Goal: Information Seeking & Learning: Learn about a topic

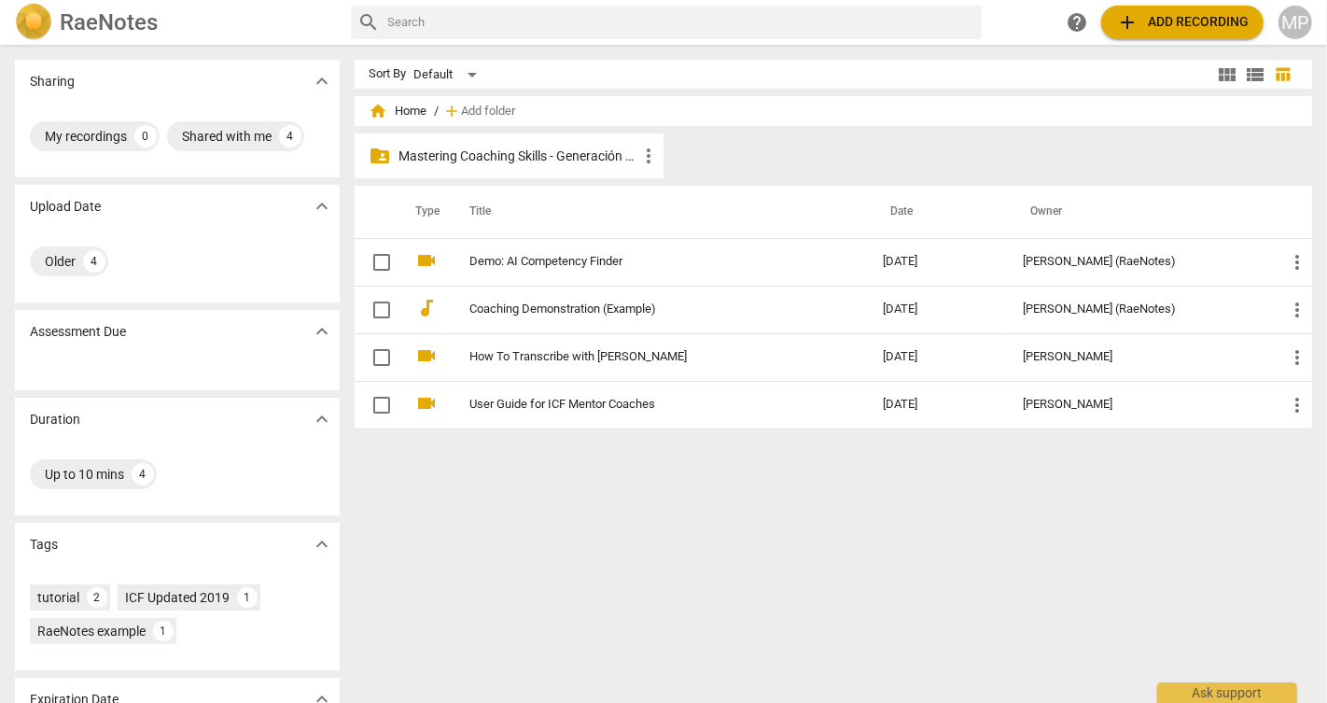
click at [509, 160] on p "Mastering Coaching Skills - Generación 31" at bounding box center [518, 156] width 238 height 20
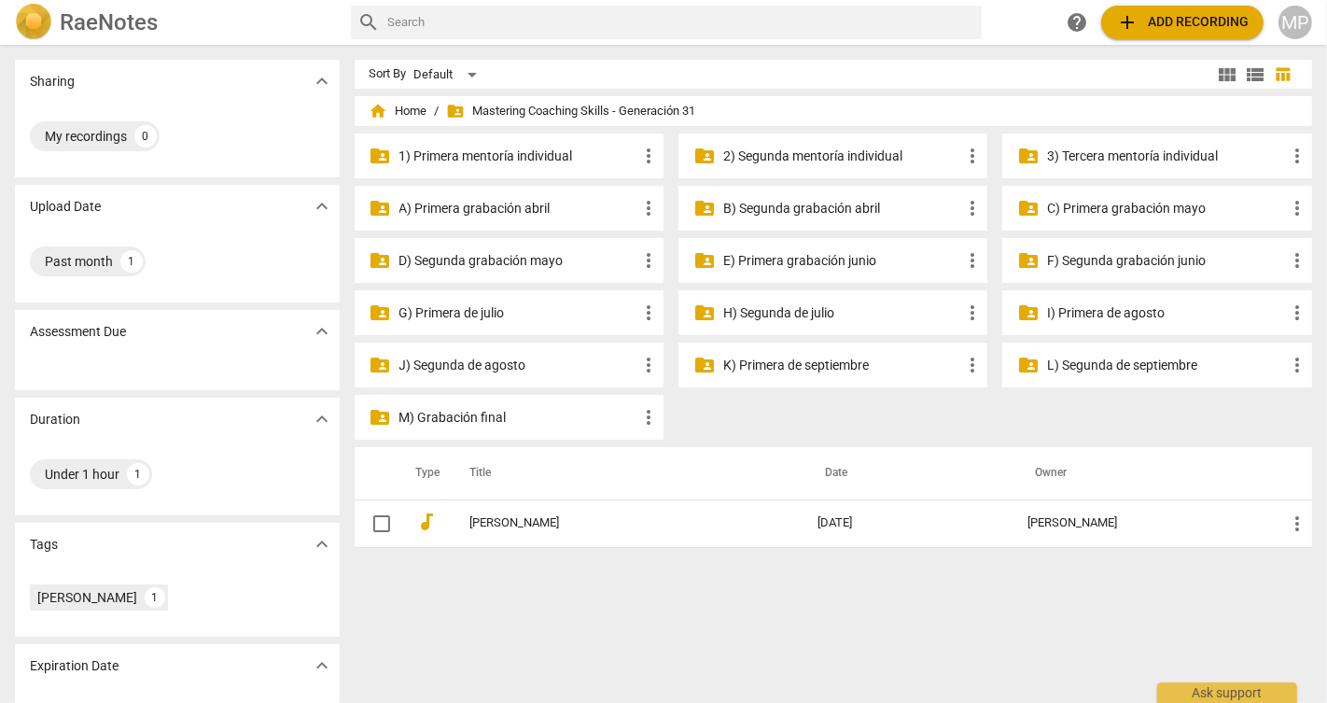
click at [854, 159] on p "2) Segunda mentoría individual" at bounding box center [842, 156] width 238 height 20
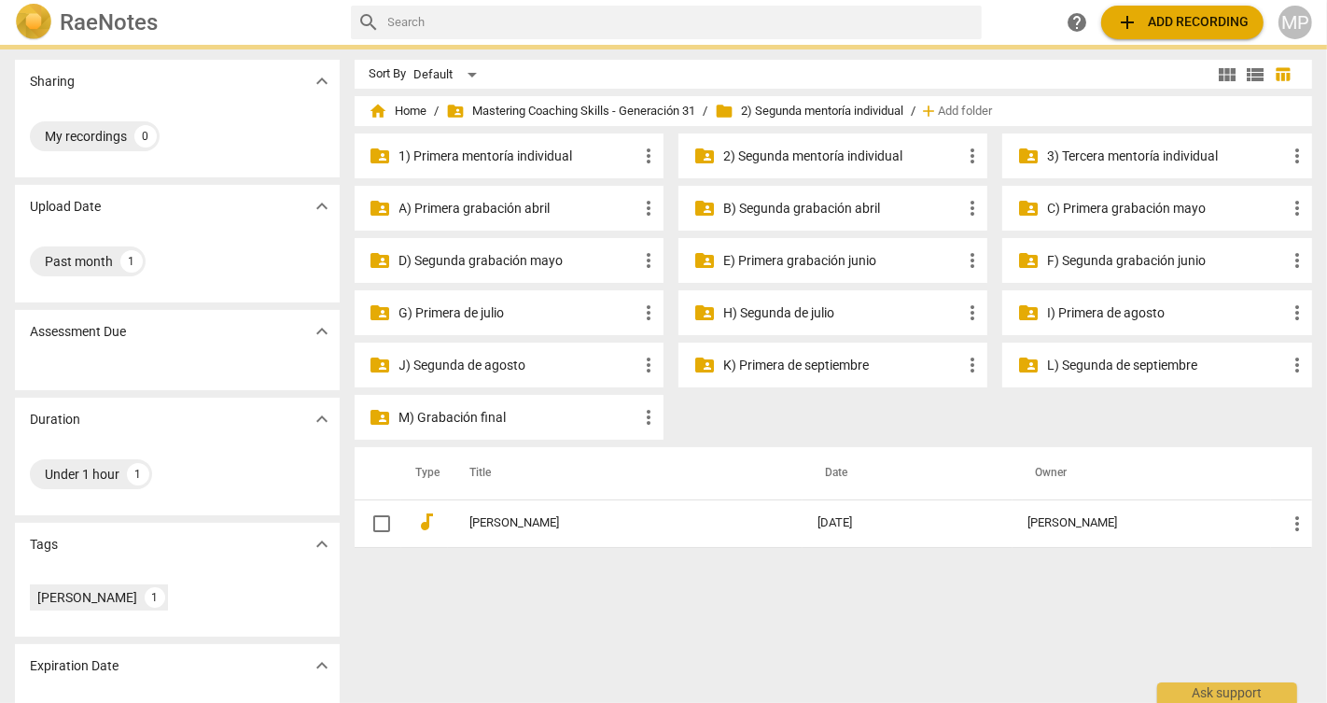
click at [854, 159] on p "2) Segunda mentoría individual" at bounding box center [842, 156] width 238 height 20
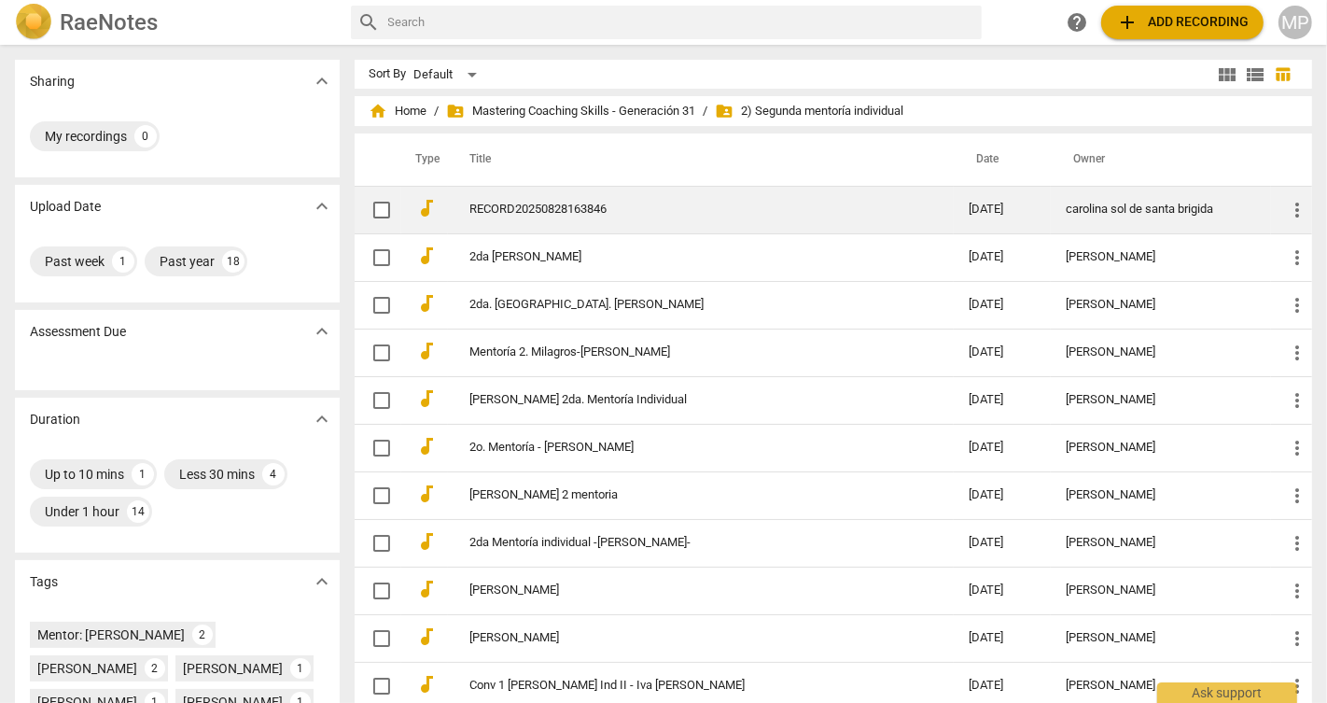
click at [572, 214] on link "RECORD20250828163846" at bounding box center [686, 209] width 432 height 14
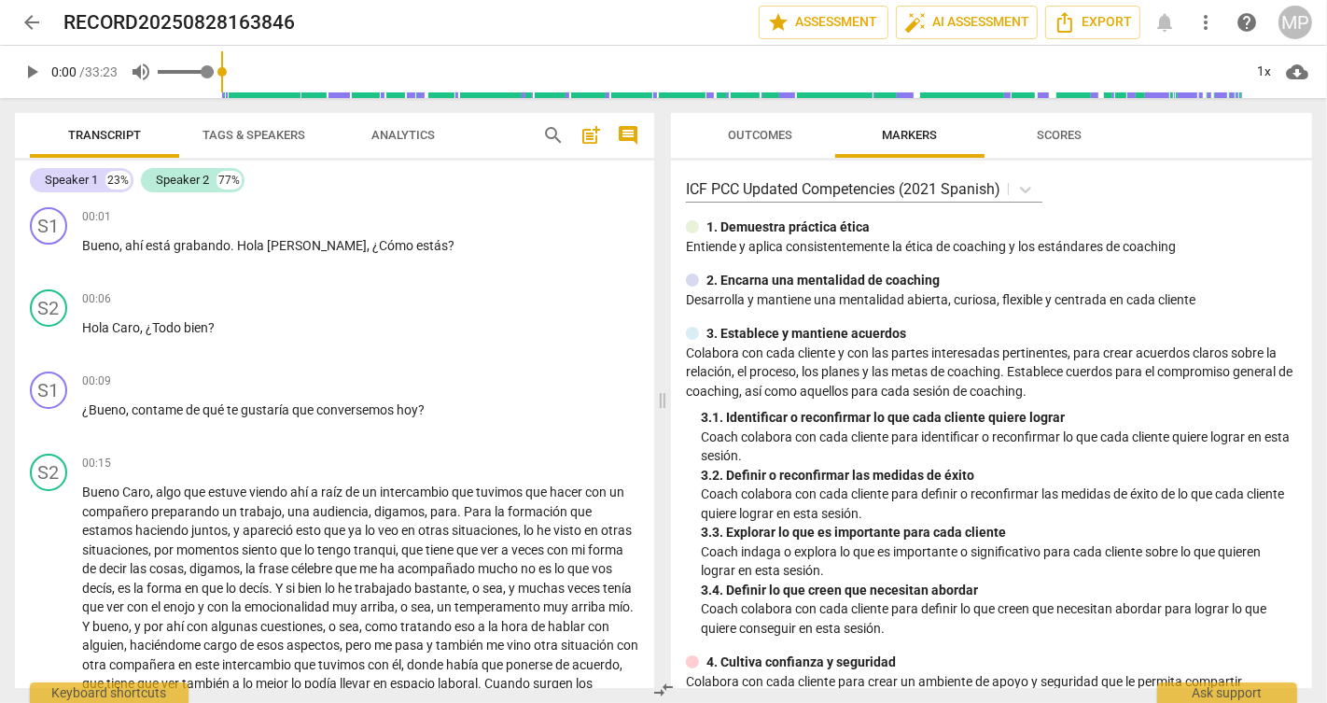
click at [135, 72] on span "volume_up" at bounding box center [141, 72] width 22 height 22
click at [135, 72] on span "volume_off" at bounding box center [141, 72] width 22 height 22
type input "1"
click at [877, 87] on input "range" at bounding box center [708, 72] width 1070 height 60
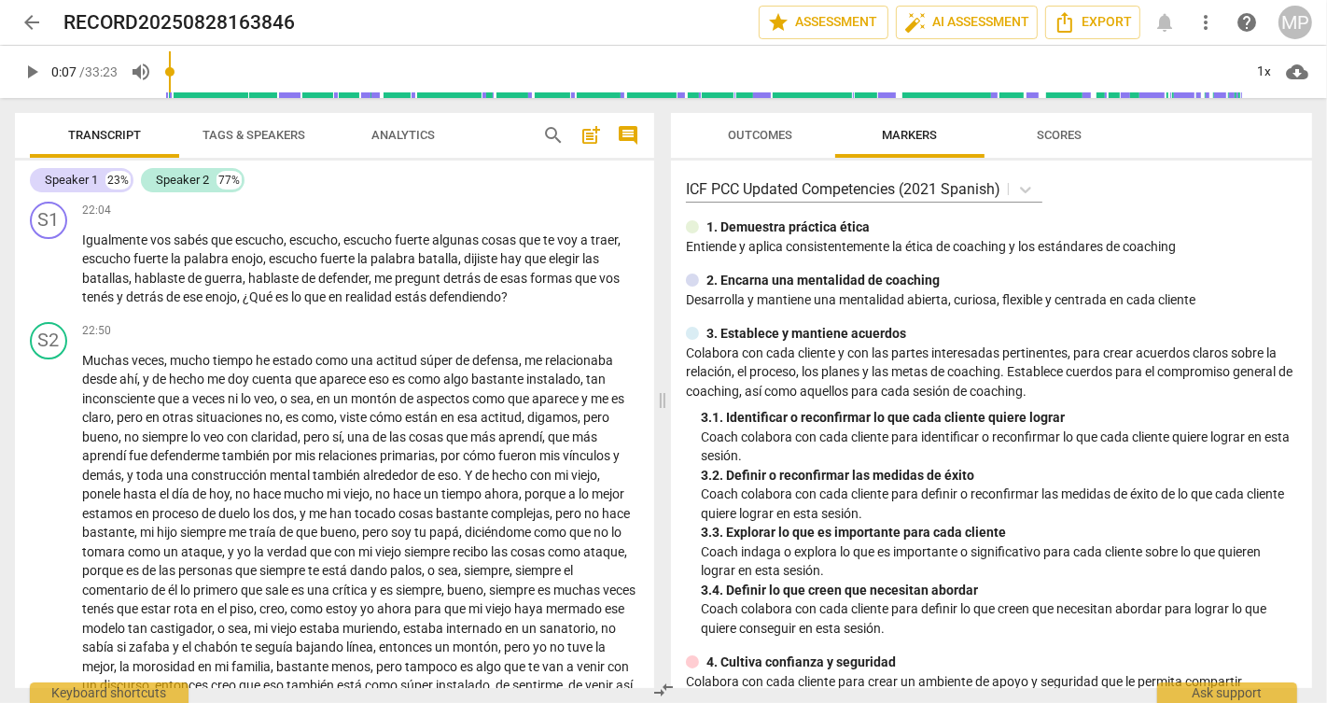
click at [180, 82] on input "range" at bounding box center [704, 72] width 1078 height 60
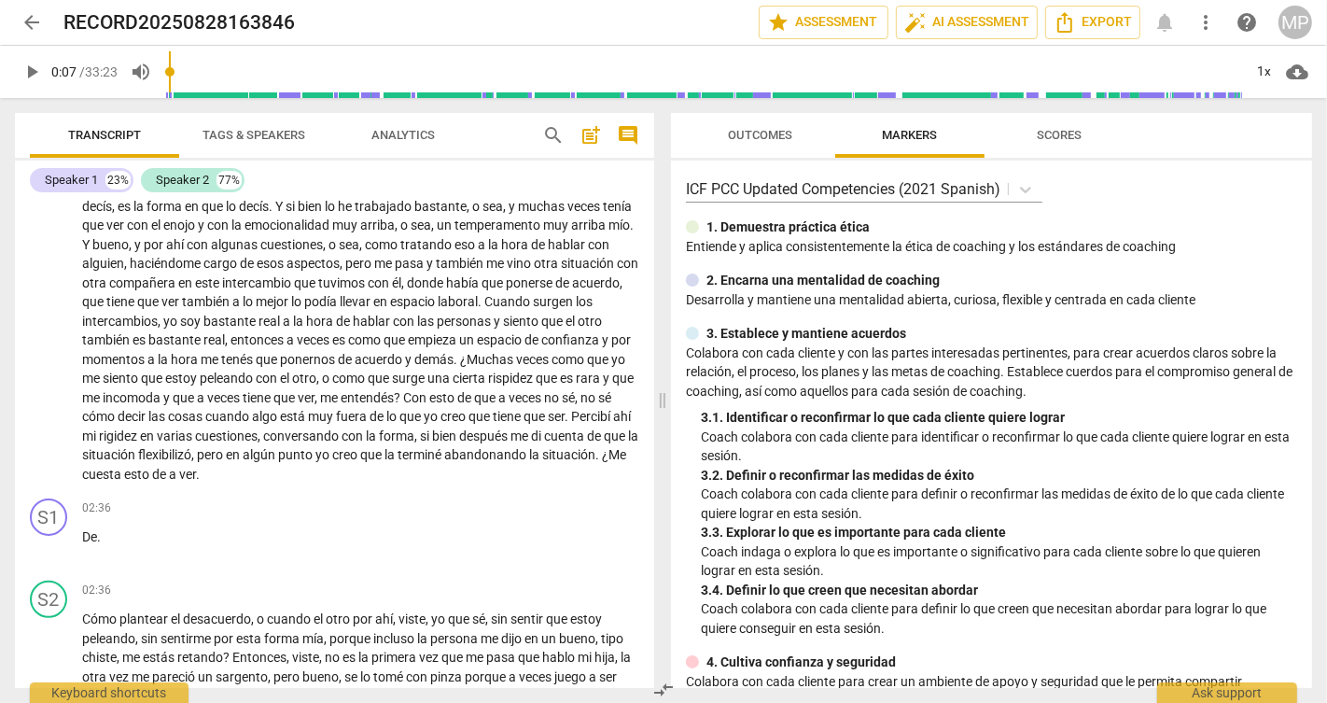
scroll to position [0, 0]
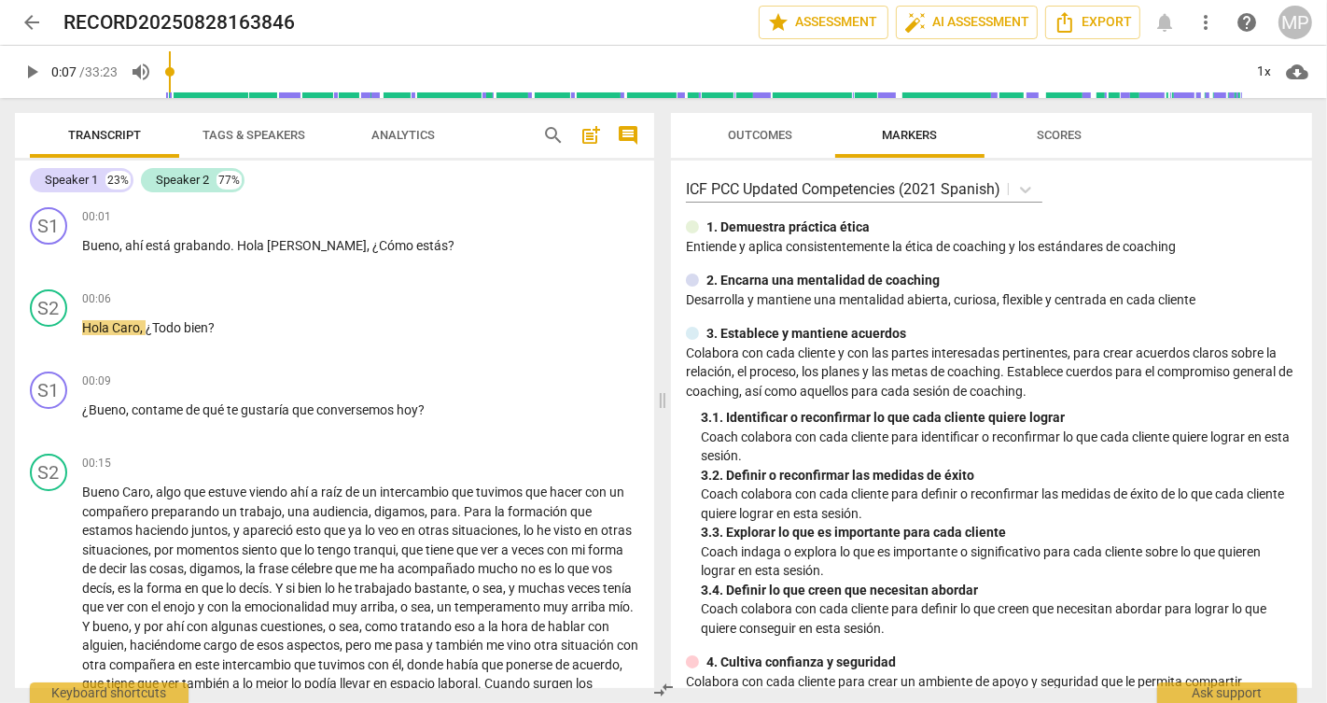
click at [27, 67] on span "play_arrow" at bounding box center [32, 72] width 22 height 22
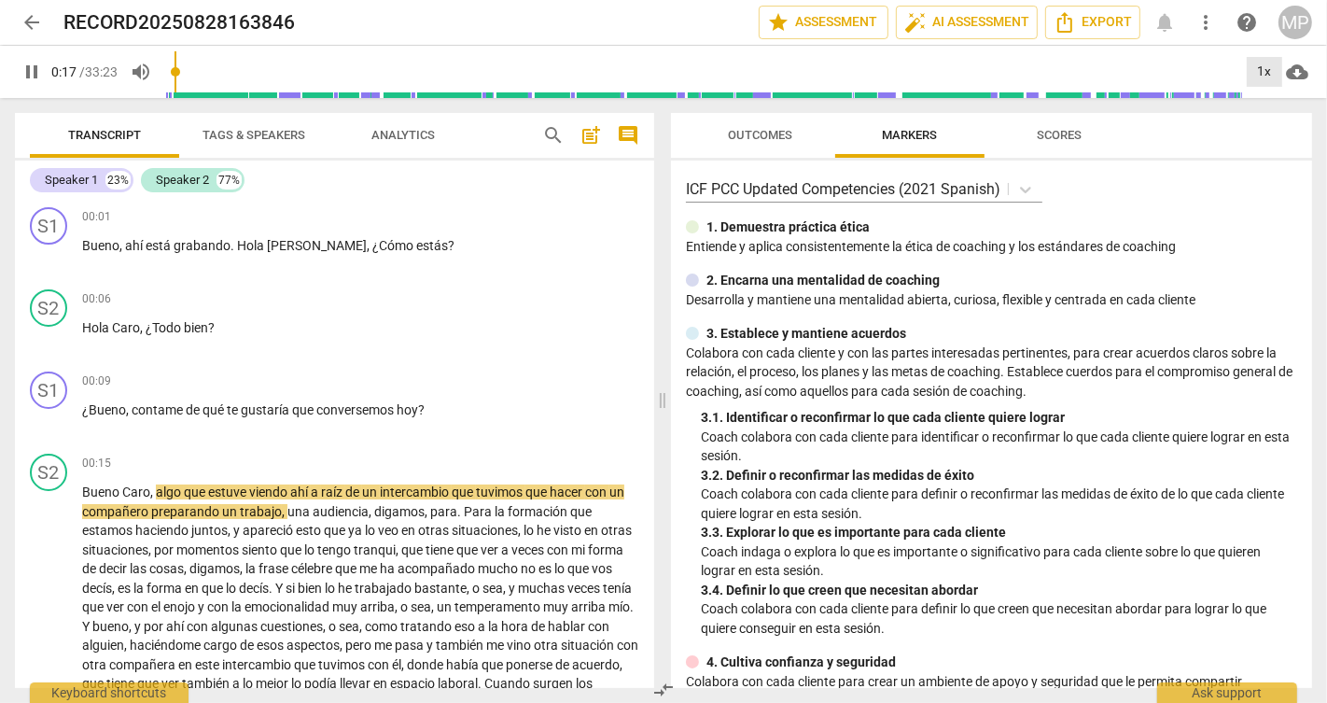
click at [1256, 68] on div "1x" at bounding box center [1264, 72] width 35 height 30
click at [1257, 69] on li "0.75x" at bounding box center [1278, 75] width 63 height 35
click at [1258, 79] on div "0.75x" at bounding box center [1264, 72] width 35 height 30
click at [1264, 164] on li "1.5x" at bounding box center [1278, 179] width 63 height 35
click at [1270, 71] on div "1.5x" at bounding box center [1264, 72] width 35 height 30
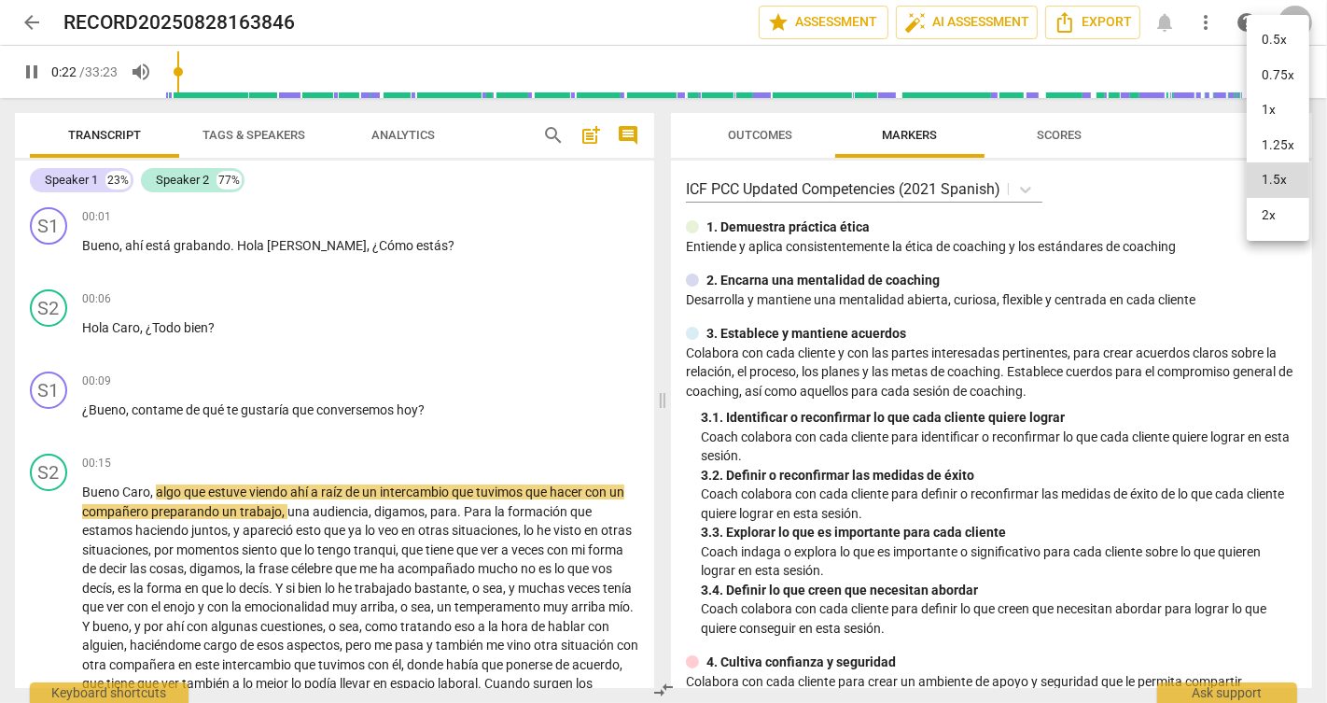
click at [1268, 145] on li "1.25x" at bounding box center [1278, 145] width 63 height 35
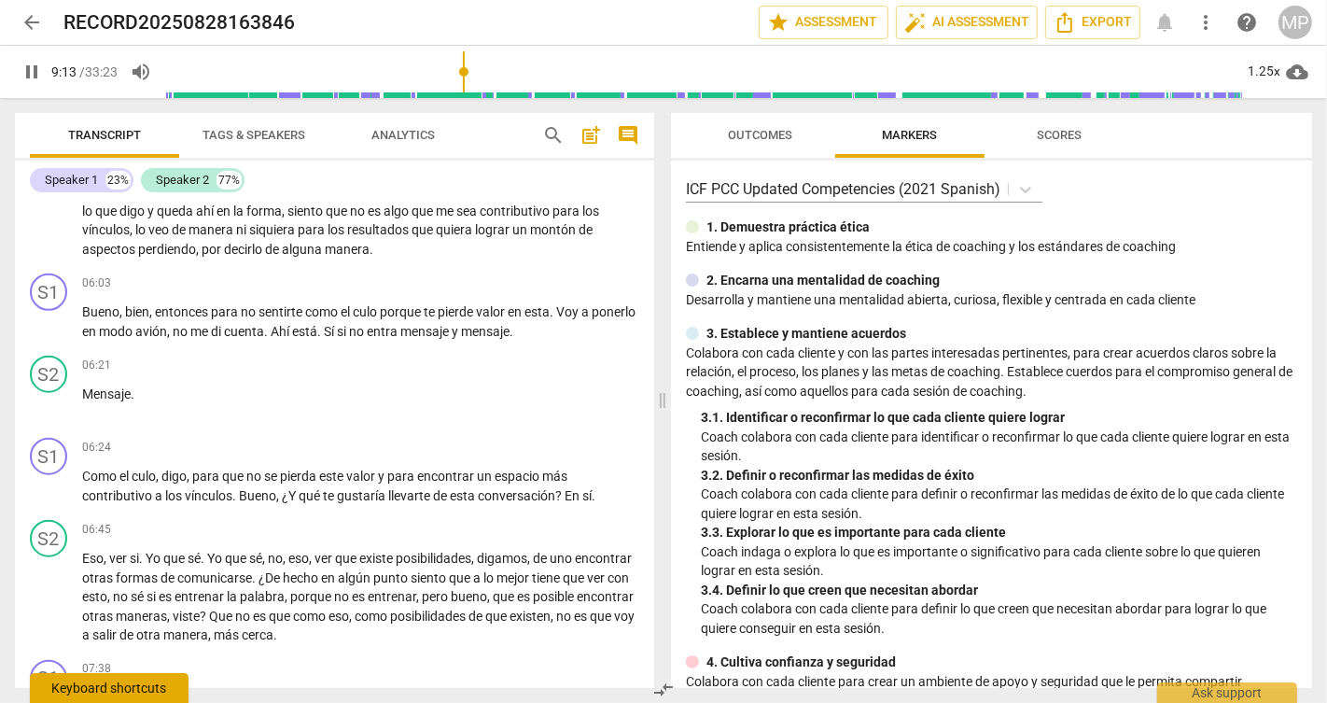
scroll to position [2050, 0]
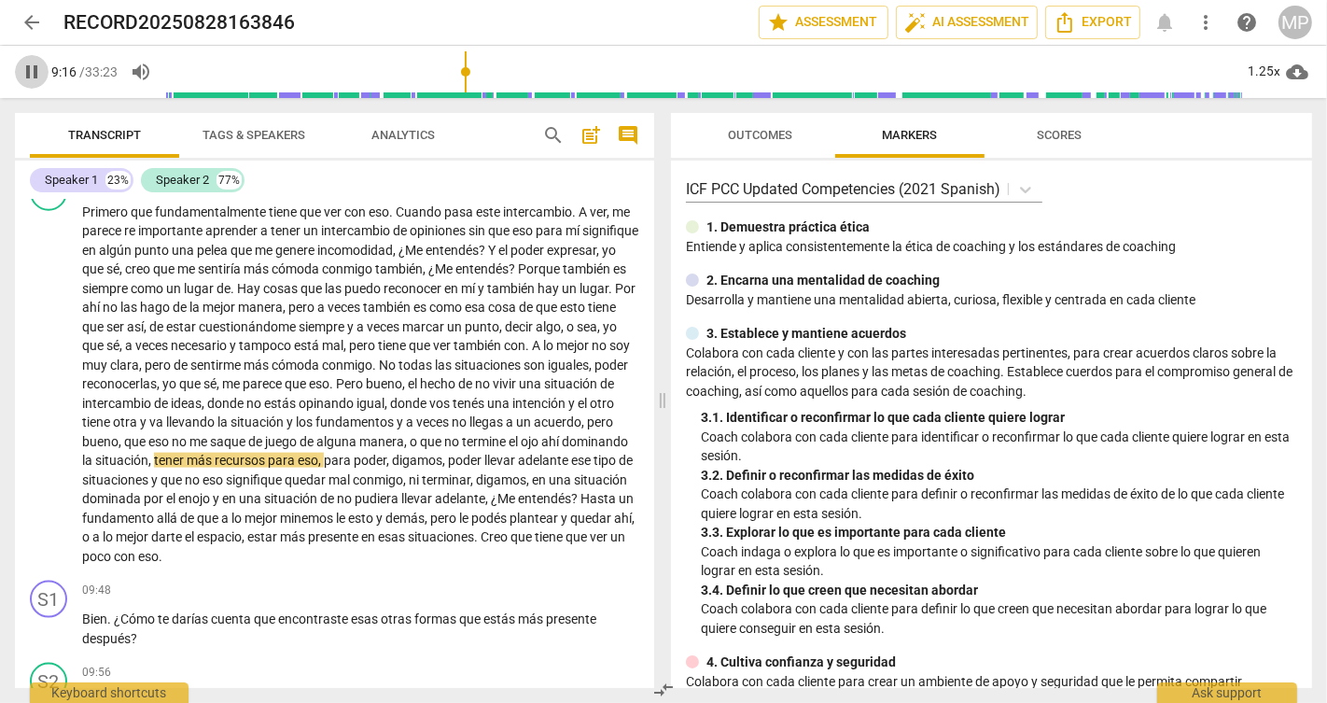
click at [28, 77] on span "pause" at bounding box center [32, 72] width 22 height 22
type input "557"
